Goal: Feedback & Contribution: Leave review/rating

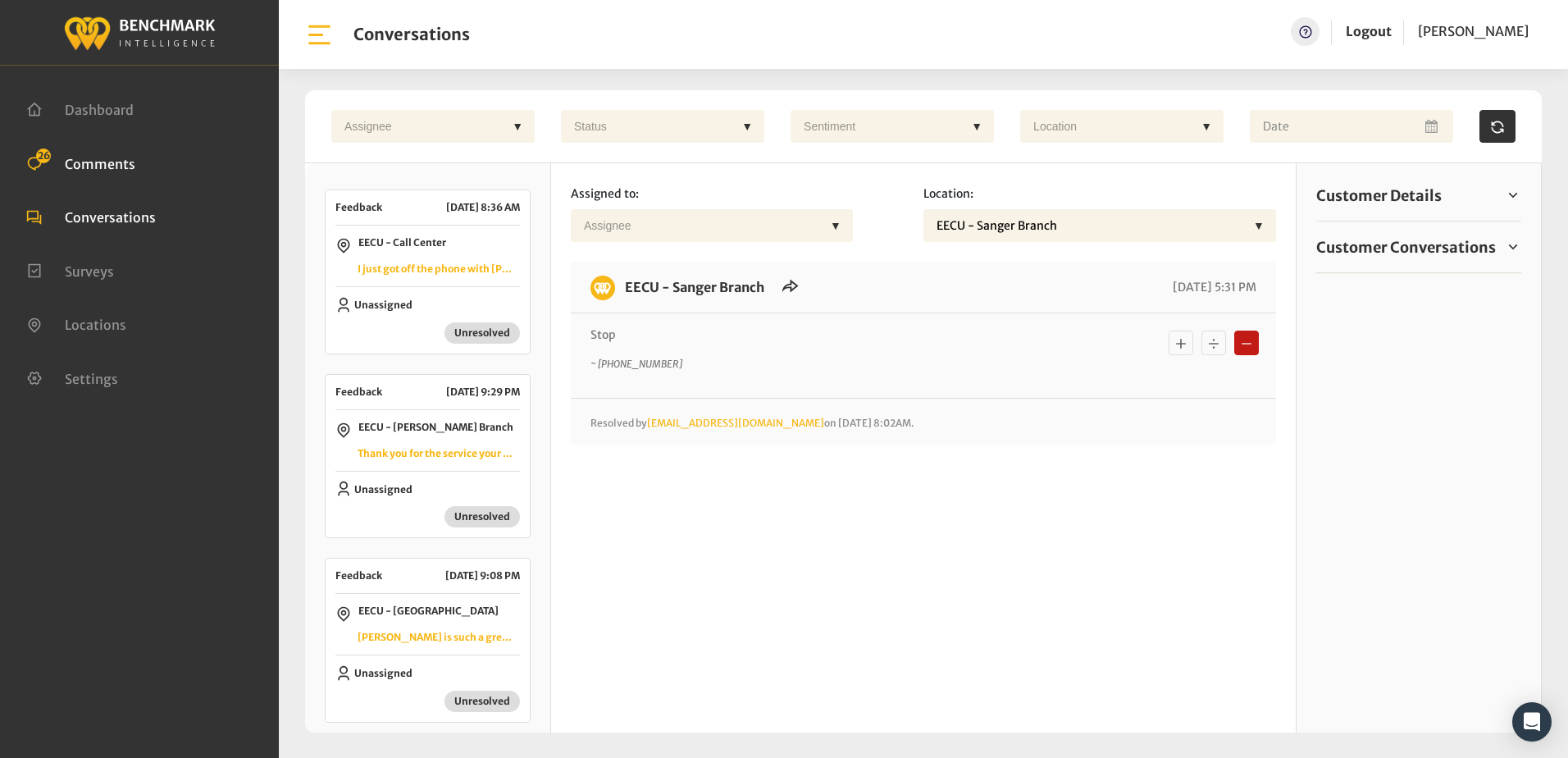
click at [84, 165] on span "Comments" at bounding box center [101, 163] width 71 height 16
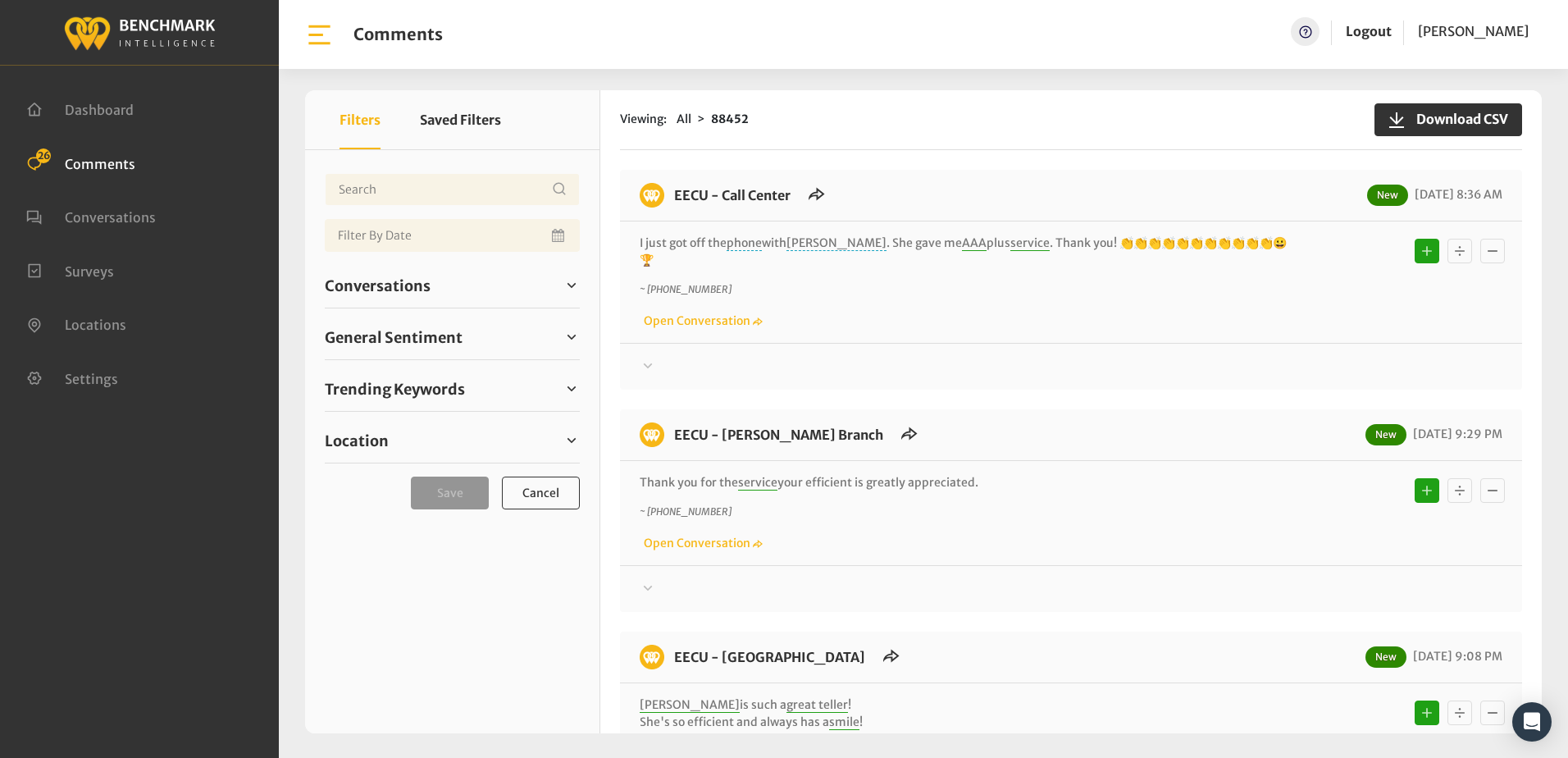
click at [118, 163] on span "Comments" at bounding box center [101, 163] width 71 height 16
click at [405, 337] on span "General Sentiment" at bounding box center [393, 337] width 138 height 22
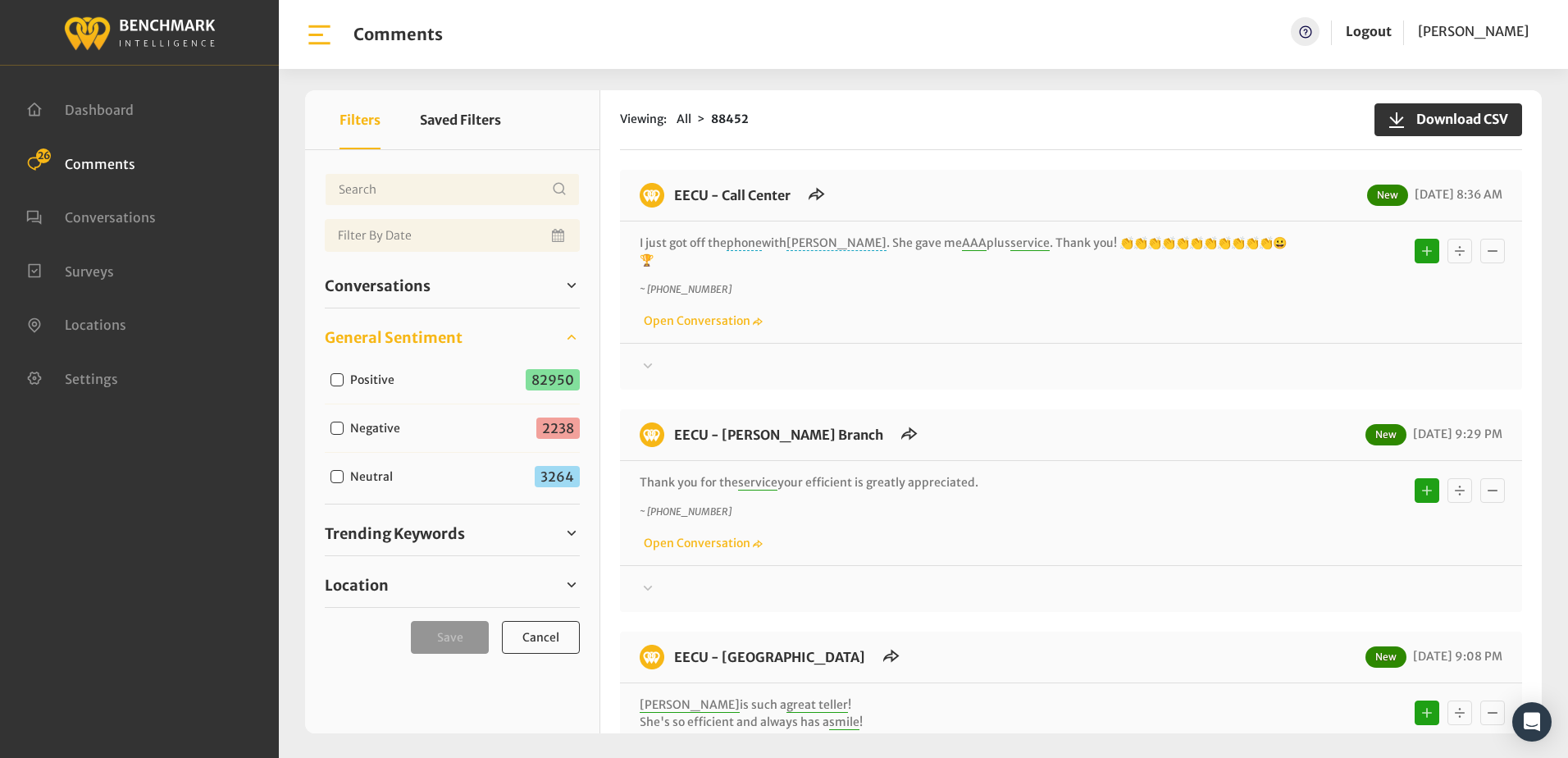
click at [335, 426] on input "Negative" at bounding box center [337, 428] width 13 height 13
checkbox input "true"
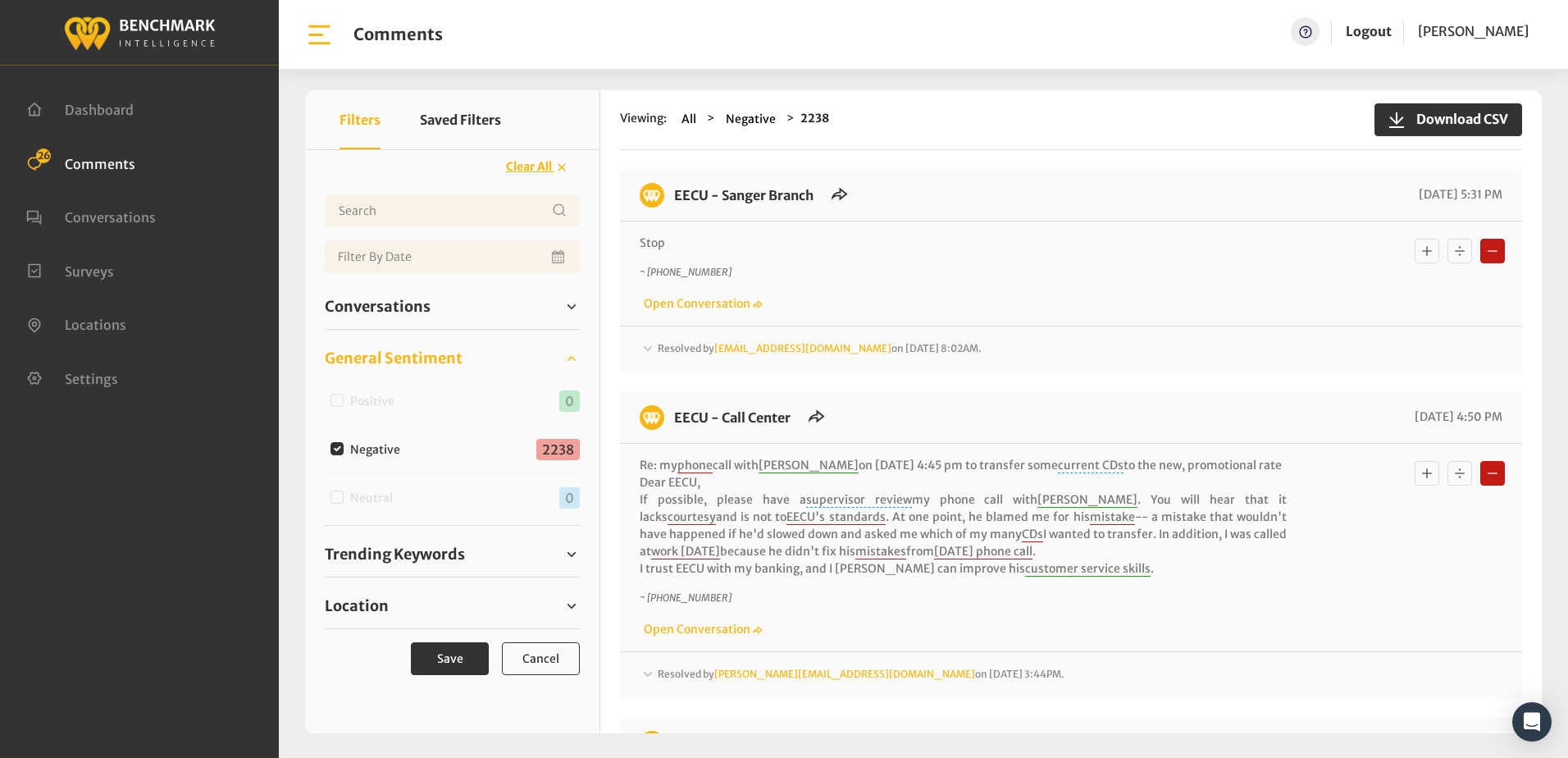
click at [647, 347] on icon at bounding box center [647, 348] width 16 height 20
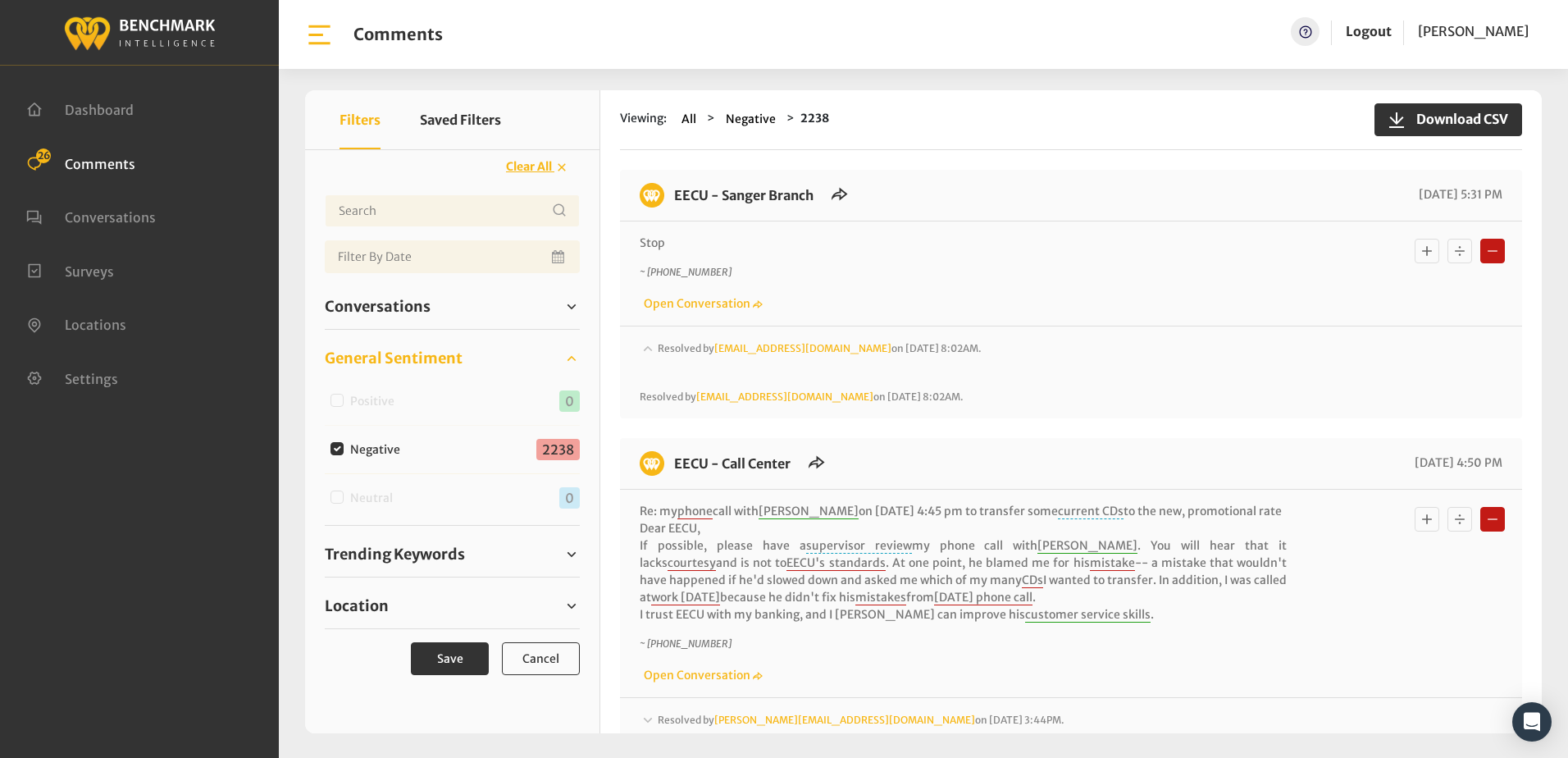
click at [647, 347] on icon at bounding box center [648, 348] width 9 height 6
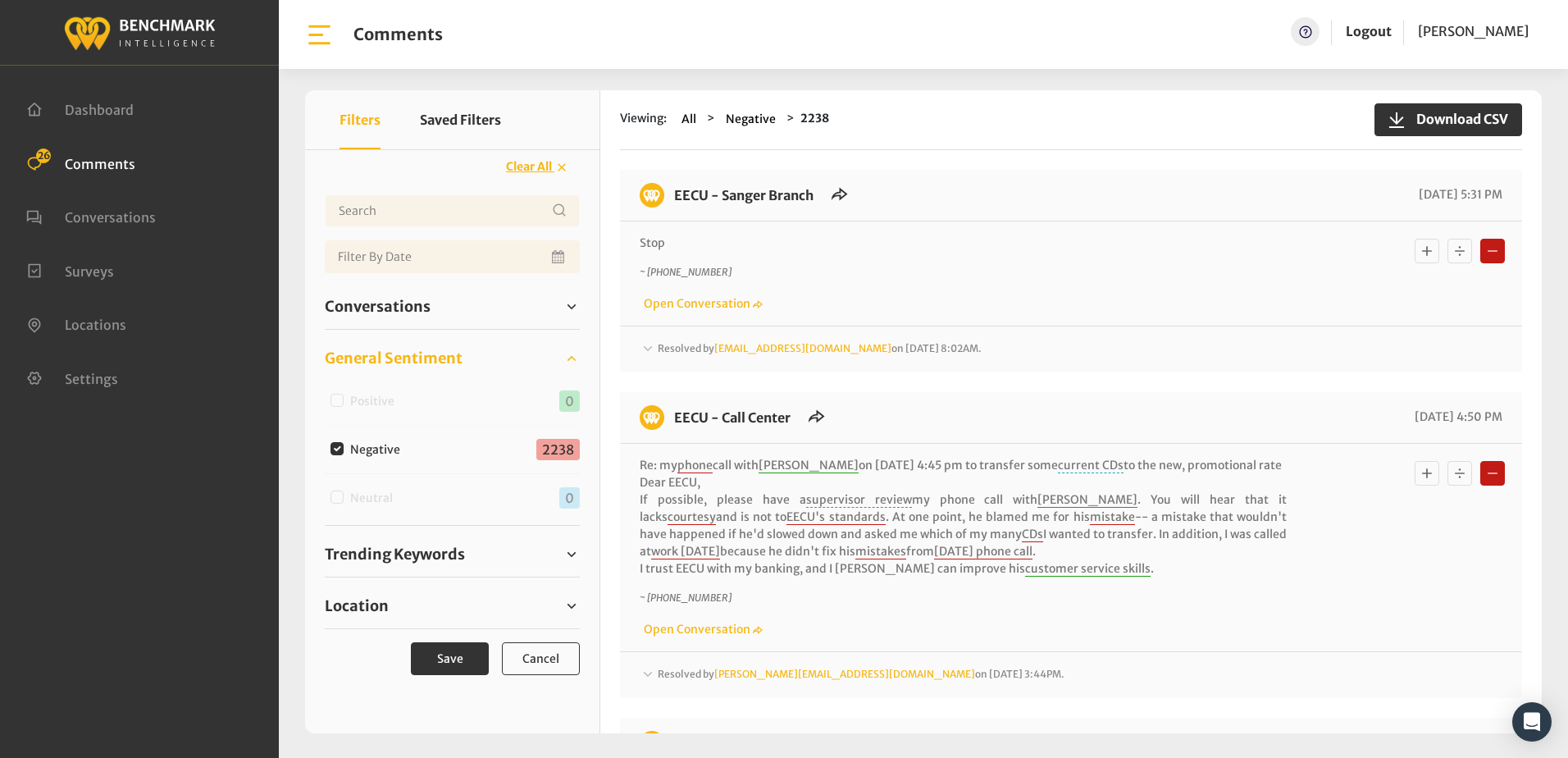
click at [1455, 258] on icon "Basic example" at bounding box center [1459, 251] width 16 height 20
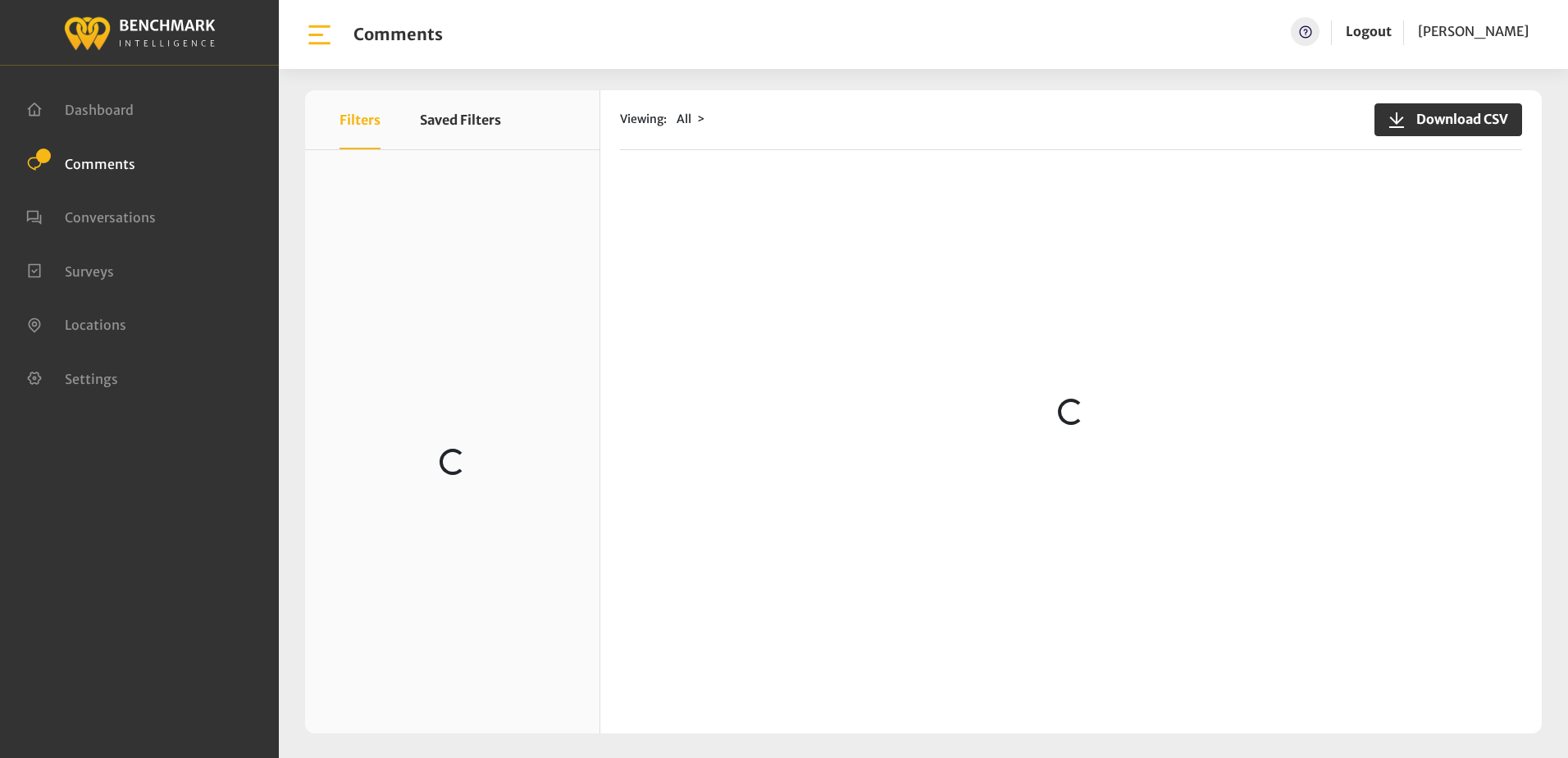
click at [851, 154] on div "Viewing: All Download CSV Loading..." at bounding box center [1070, 412] width 941 height 643
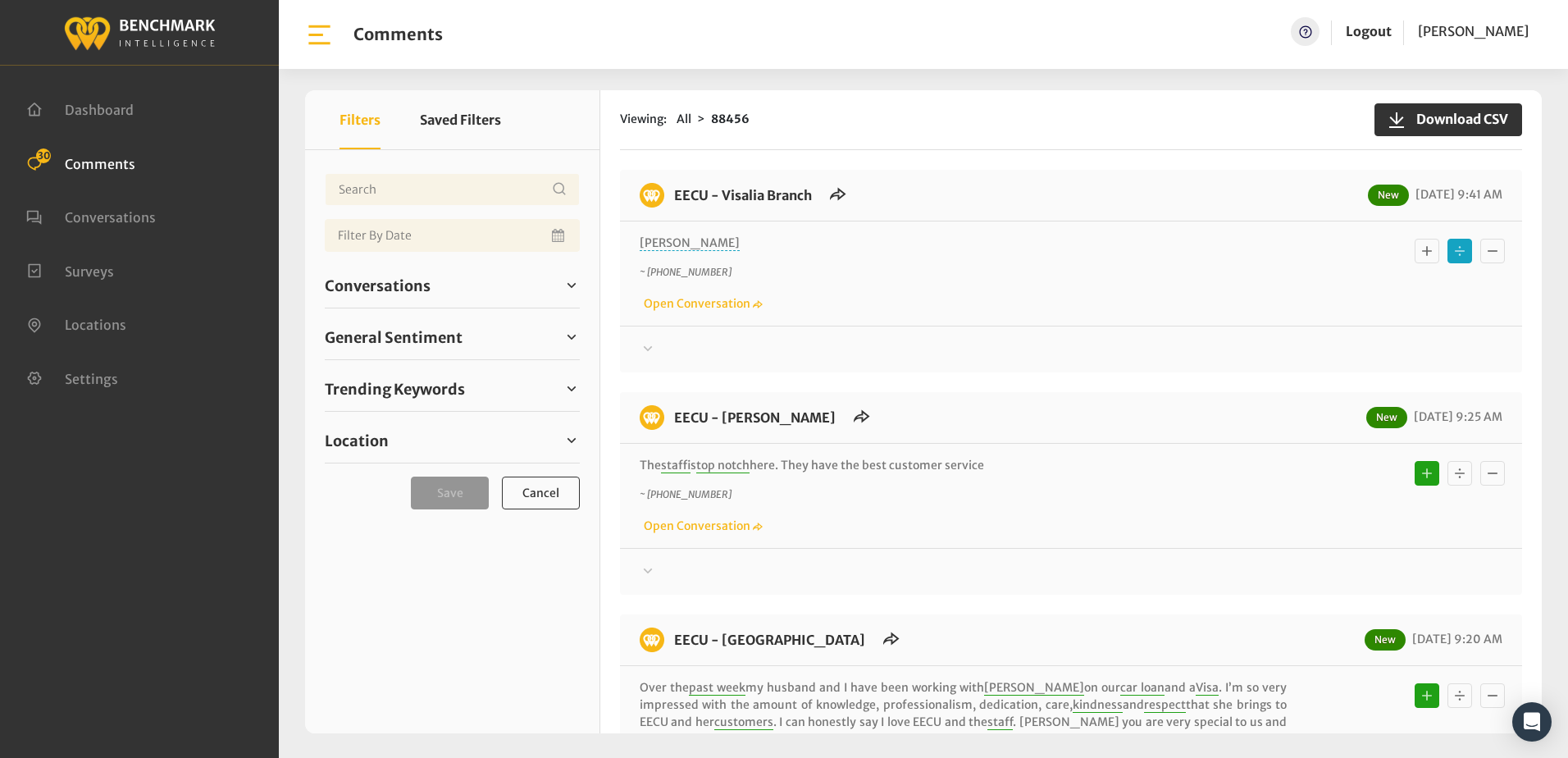
click at [655, 350] on icon at bounding box center [647, 348] width 16 height 20
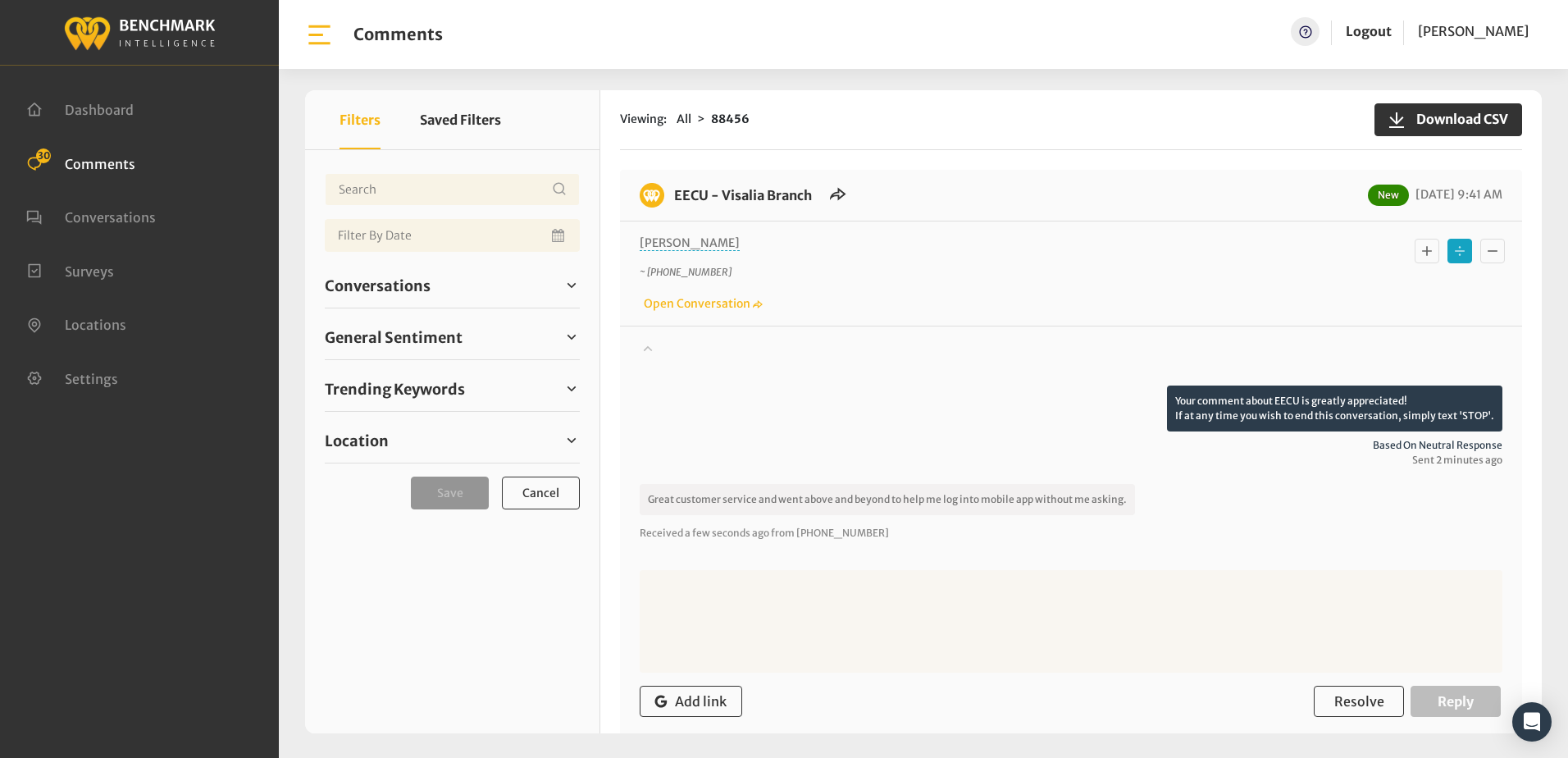
click at [1423, 256] on icon "Basic example" at bounding box center [1426, 251] width 16 height 20
